Goal: Obtain resource: Obtain resource

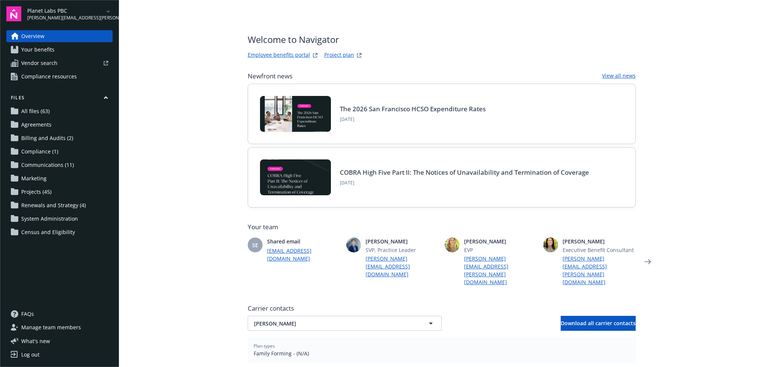
click at [108, 12] on icon "arrowDropDown" at bounding box center [108, 11] width 9 height 9
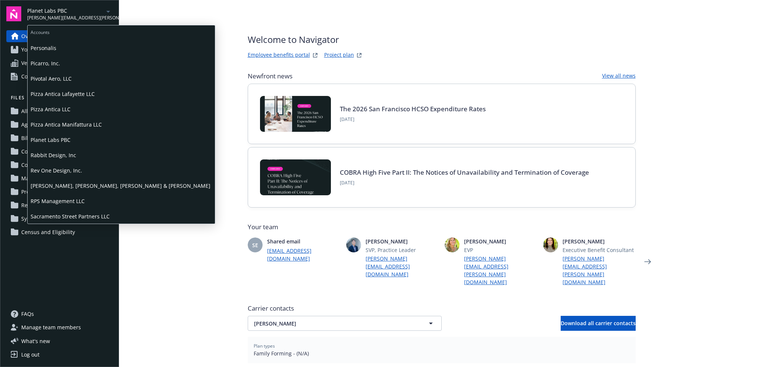
scroll to position [684, 0]
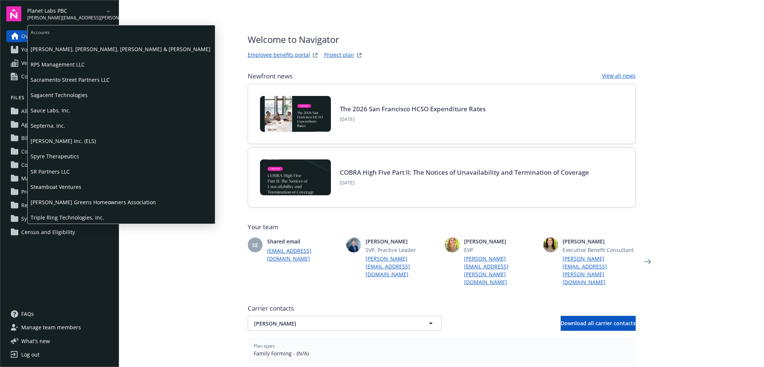
click at [68, 123] on span "Septerna, Inc." at bounding box center [121, 125] width 181 height 15
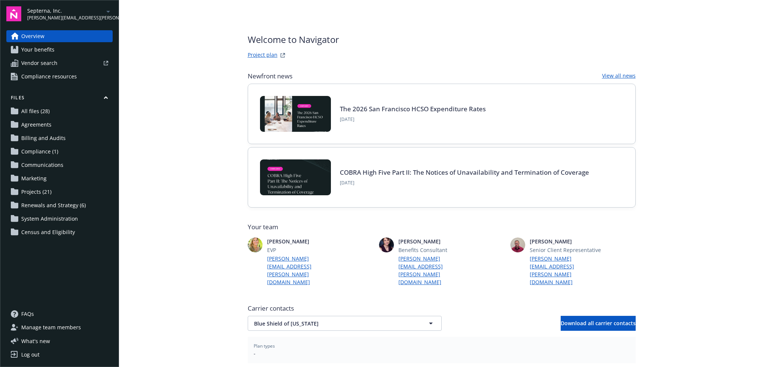
click at [256, 52] on link "Project plan" at bounding box center [263, 55] width 30 height 9
